Goal: Check status: Check status

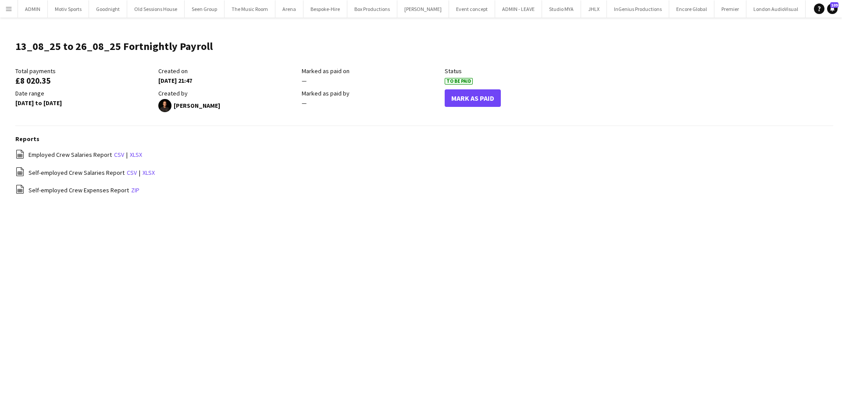
click at [13, 11] on button "Menu" at bounding box center [9, 9] width 18 height 18
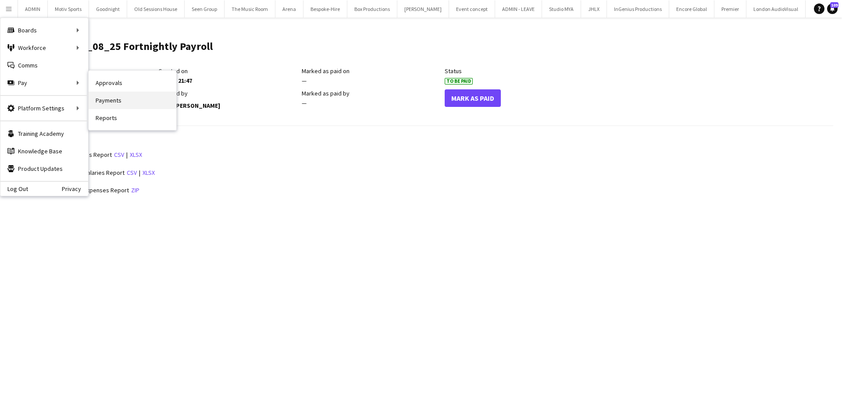
click at [121, 100] on link "Payments" at bounding box center [133, 101] width 88 height 18
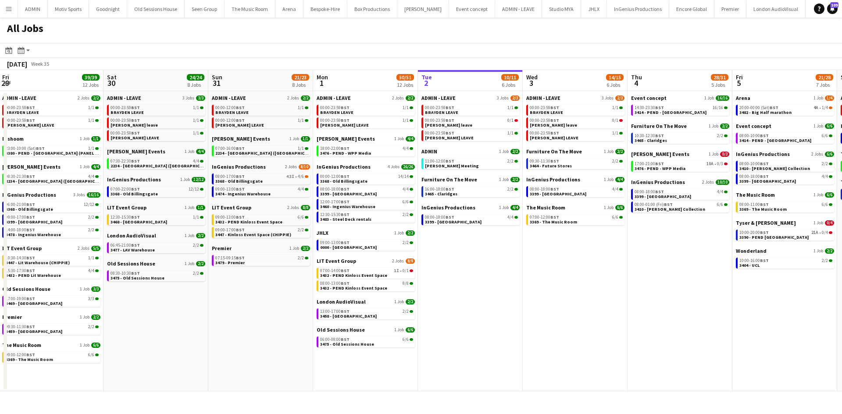
click at [10, 13] on button "Menu" at bounding box center [9, 9] width 18 height 18
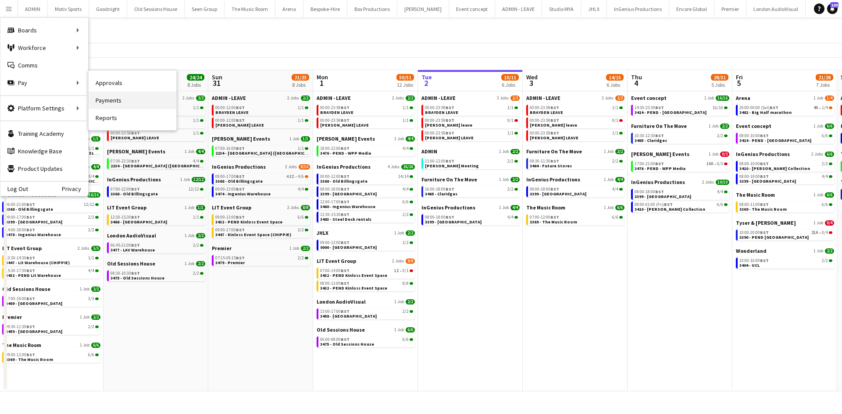
click at [126, 107] on link "Payments" at bounding box center [133, 101] width 88 height 18
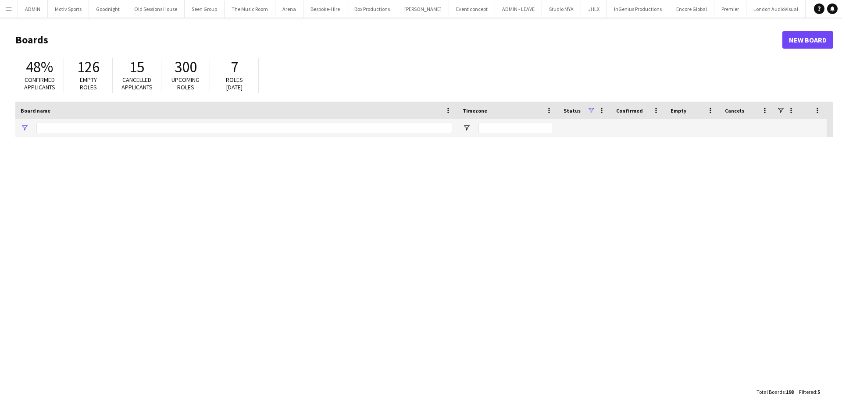
type input "******"
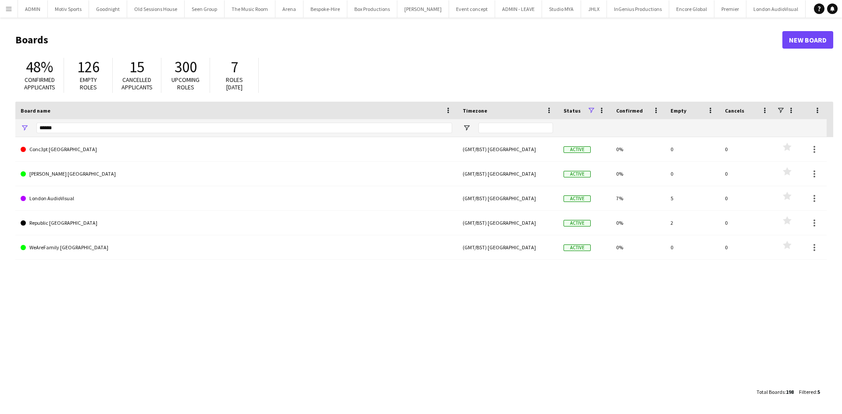
click at [15, 14] on button "Menu" at bounding box center [9, 9] width 18 height 18
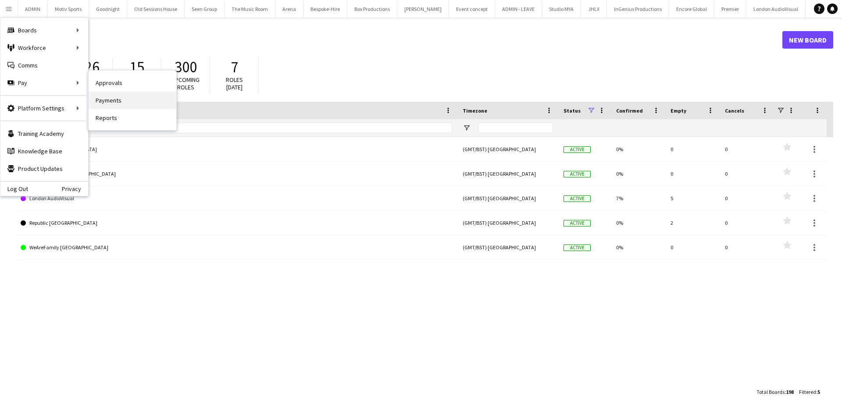
click at [113, 103] on link "Payments" at bounding box center [133, 101] width 88 height 18
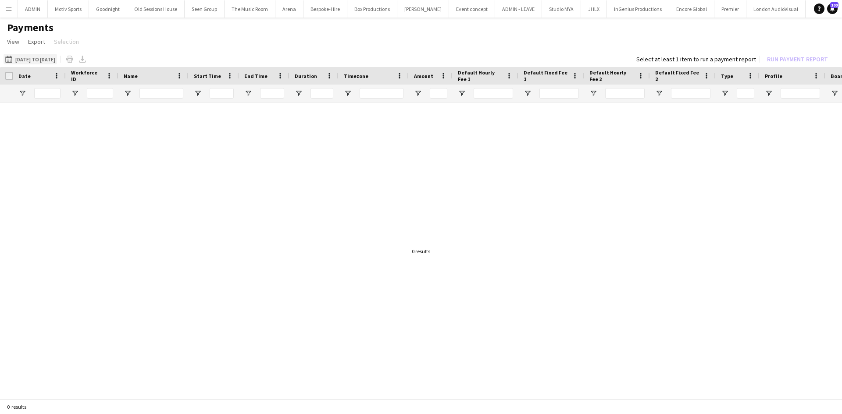
click at [57, 59] on button "13-08-2025 to 26-08-2025 13-08-2025 to 26-08-2025" at bounding box center [31, 59] width 54 height 11
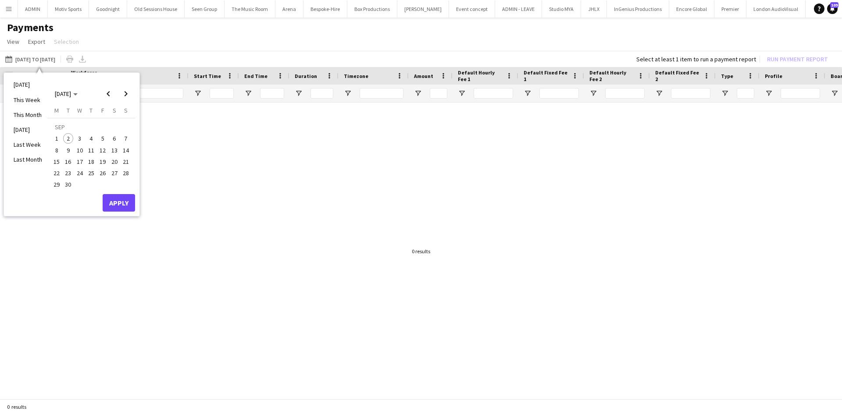
click at [54, 141] on span "1" at bounding box center [56, 138] width 11 height 11
click at [105, 96] on span "Previous month" at bounding box center [109, 94] width 18 height 18
click at [78, 173] on span "27" at bounding box center [80, 175] width 11 height 11
click at [133, 89] on span "Next month" at bounding box center [126, 94] width 18 height 18
click at [64, 141] on span "2" at bounding box center [68, 138] width 11 height 11
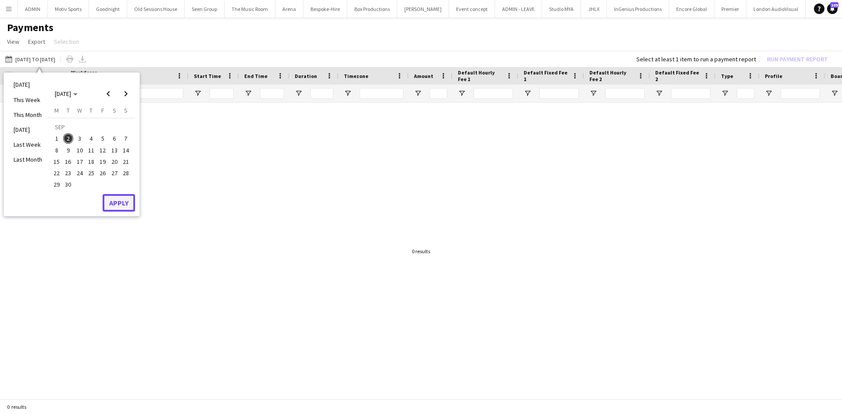
click at [119, 203] on button "Apply" at bounding box center [119, 203] width 32 height 18
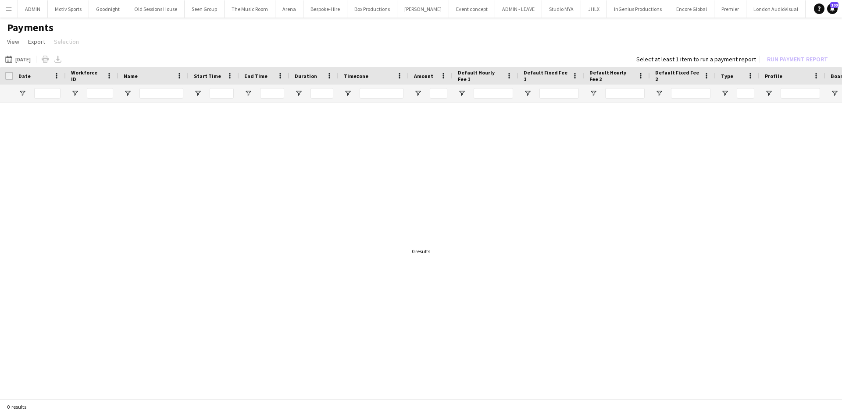
click at [25, 67] on div "Date" at bounding box center [39, 76] width 42 height 18
click at [23, 61] on button "13-08-2025 to 26-08-2025 Today" at bounding box center [18, 59] width 29 height 11
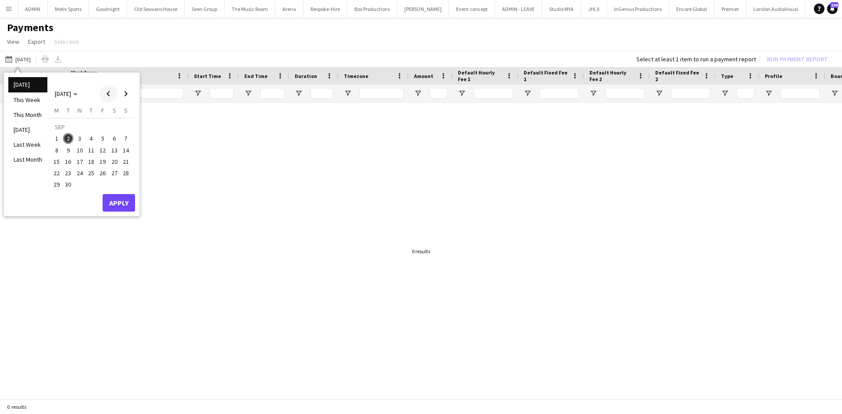
click at [107, 96] on span "Previous month" at bounding box center [109, 94] width 18 height 18
click at [77, 176] on span "27" at bounding box center [80, 175] width 11 height 11
click at [125, 100] on span "Next month" at bounding box center [126, 94] width 18 height 18
click at [67, 136] on span "2" at bounding box center [68, 138] width 11 height 11
click at [128, 206] on button "Apply" at bounding box center [119, 203] width 32 height 18
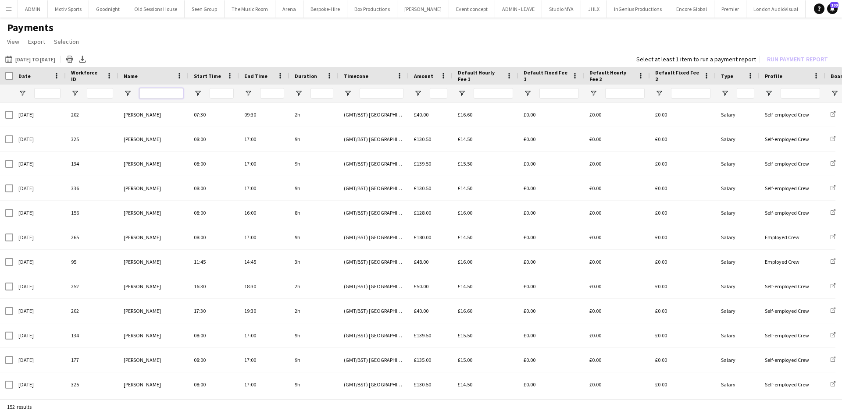
click at [164, 93] on input "Name Filter Input" at bounding box center [161, 93] width 44 height 11
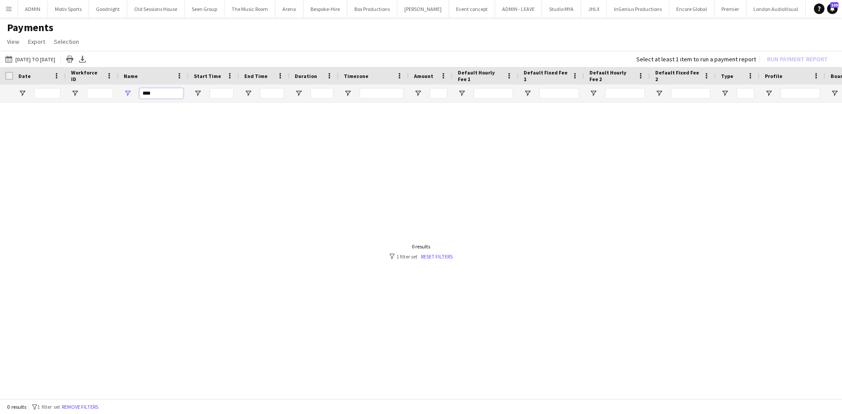
type input "****"
click at [57, 57] on button "13-08-2025 to 26-08-2025 27-08-2025 to 02-09-2025" at bounding box center [31, 59] width 54 height 11
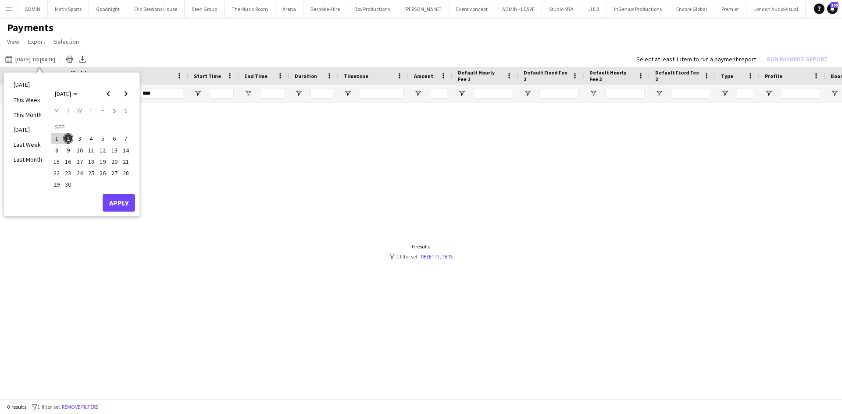
click at [231, 145] on div at bounding box center [421, 249] width 842 height 292
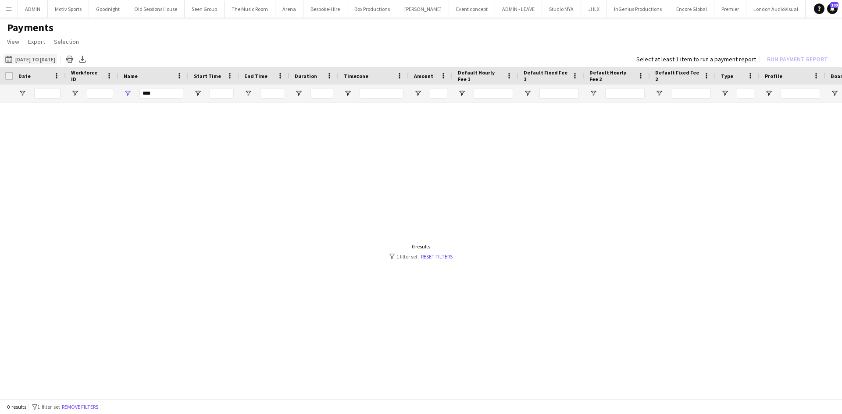
click at [57, 63] on button "13-08-2025 to 26-08-2025 27-08-2025 to 02-09-2025" at bounding box center [31, 59] width 54 height 11
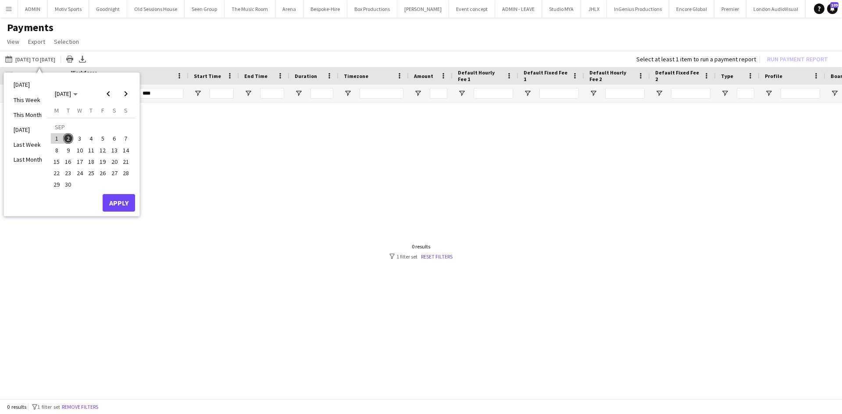
click at [279, 166] on div at bounding box center [421, 249] width 842 height 292
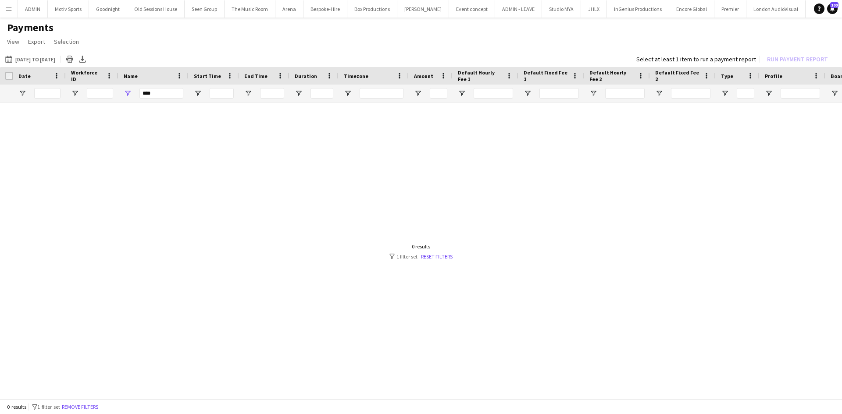
click at [163, 108] on div at bounding box center [421, 249] width 842 height 292
